Goal: Task Accomplishment & Management: Complete application form

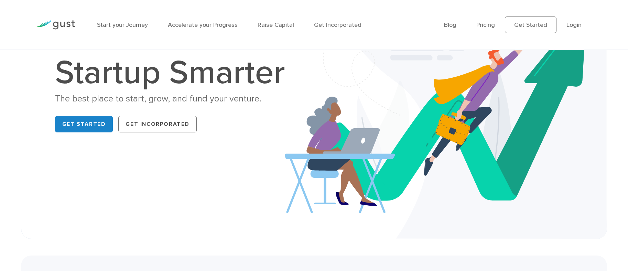
scroll to position [98, 0]
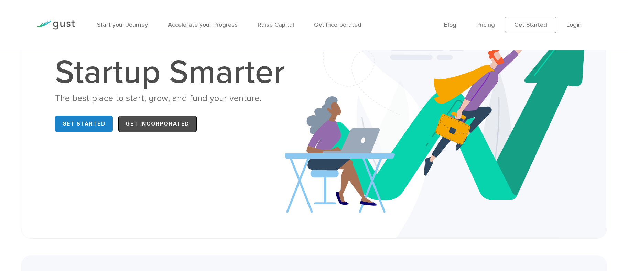
click at [150, 124] on link "Get Incorporated" at bounding box center [157, 124] width 78 height 17
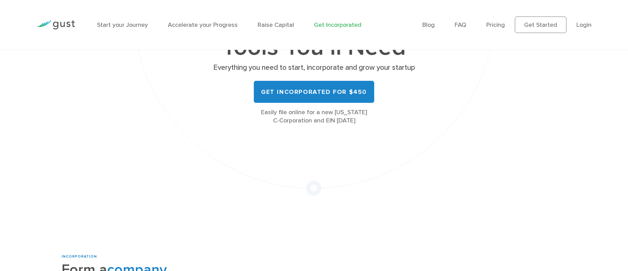
scroll to position [134, 0]
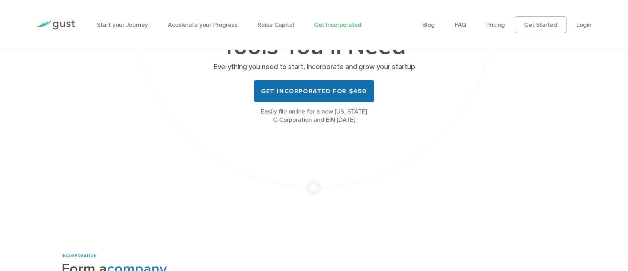
click at [311, 91] on link "Get Incorporated for $450" at bounding box center [314, 91] width 120 height 22
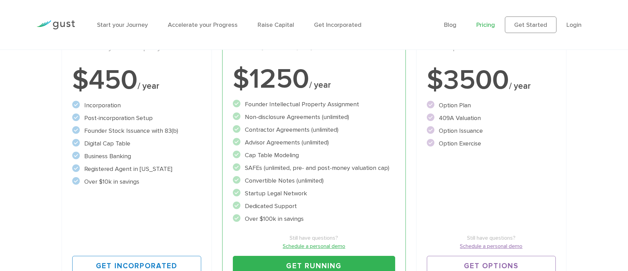
scroll to position [180, 0]
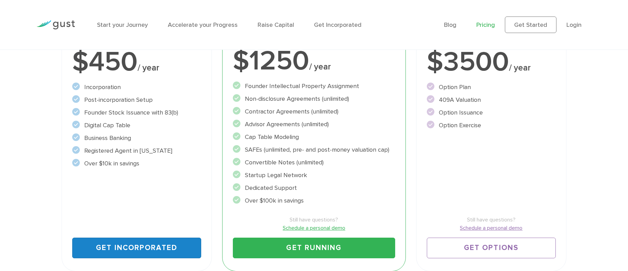
click at [148, 242] on link "Get Incorporated" at bounding box center [136, 248] width 129 height 21
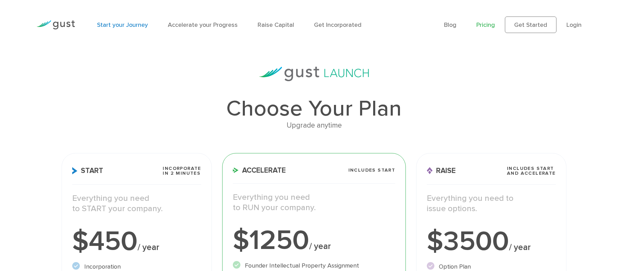
click at [117, 24] on link "Start your Journey" at bounding box center [122, 24] width 51 height 7
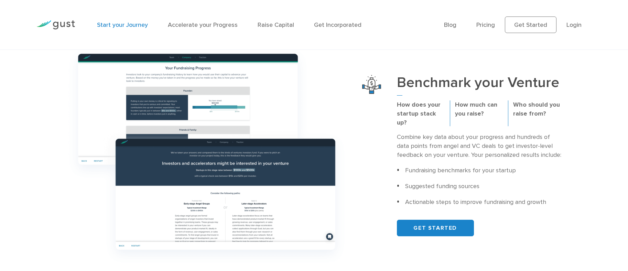
scroll to position [66, 0]
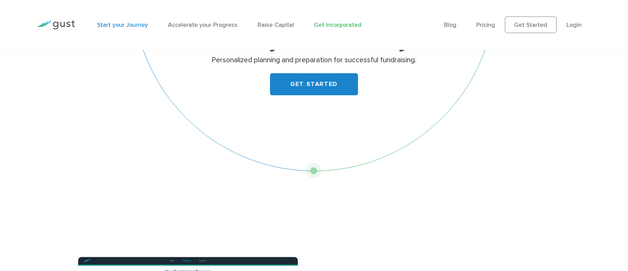
click at [339, 26] on link "Get Incorporated" at bounding box center [337, 24] width 47 height 7
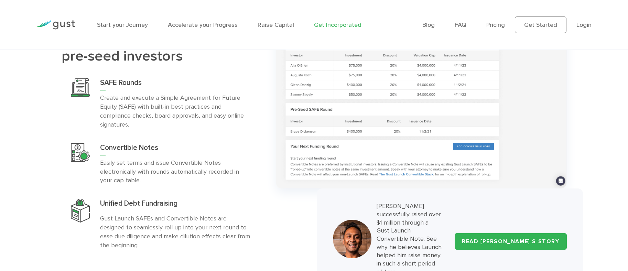
scroll to position [2214, 0]
click at [493, 26] on link "Pricing" at bounding box center [496, 24] width 19 height 7
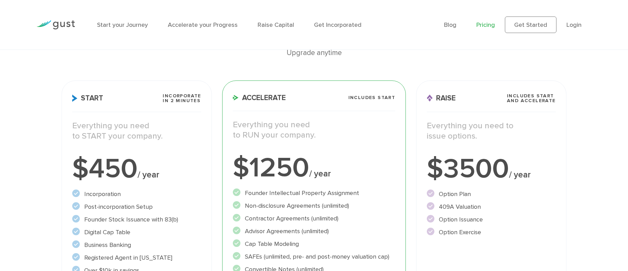
scroll to position [24, 0]
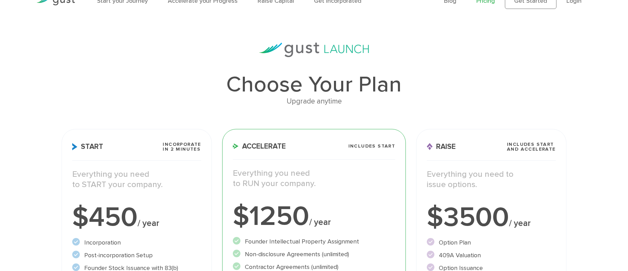
click at [326, 102] on div "Upgrade anytime" at bounding box center [314, 102] width 505 height 12
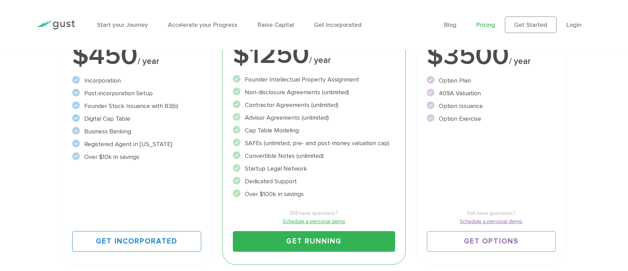
scroll to position [187, 0]
